Goal: Book appointment/travel/reservation

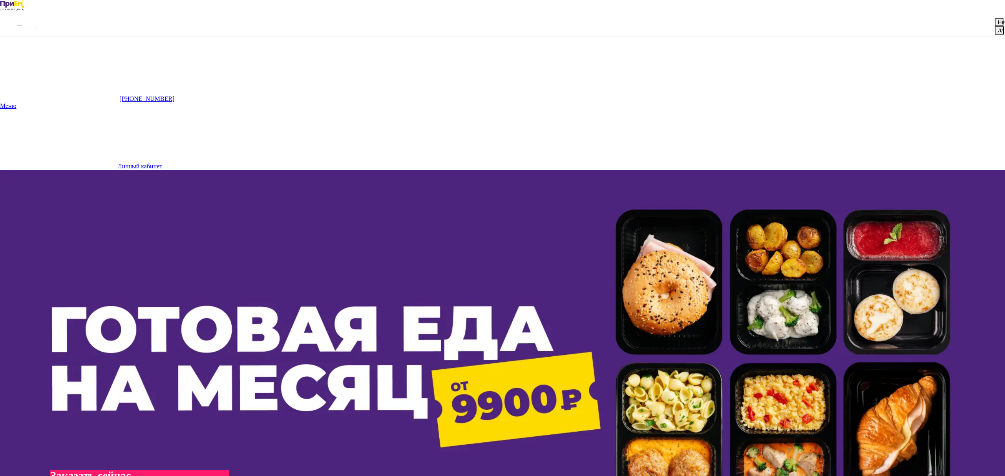
click at [995, 35] on button "Да" at bounding box center [999, 30] width 9 height 8
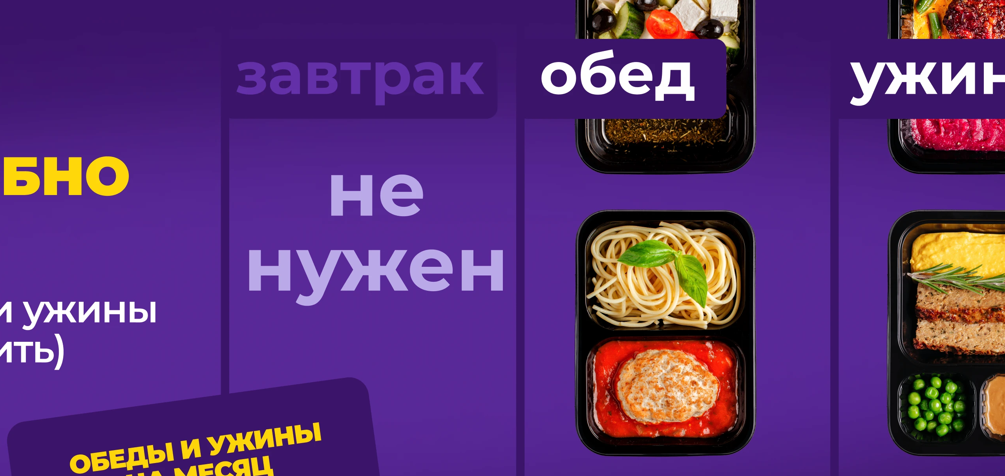
scroll to position [666, 0]
